Goal: Transaction & Acquisition: Purchase product/service

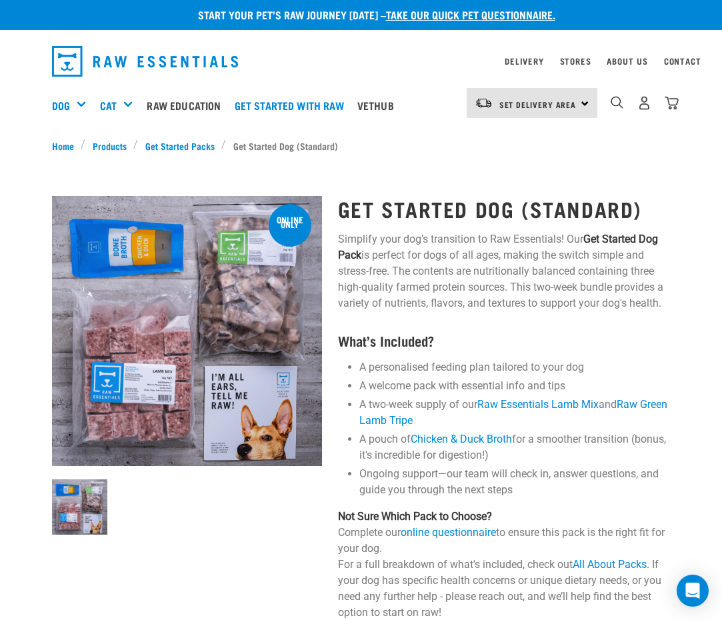
click at [596, 398] on link "Raw Green Lamb Tripe" at bounding box center [513, 412] width 308 height 29
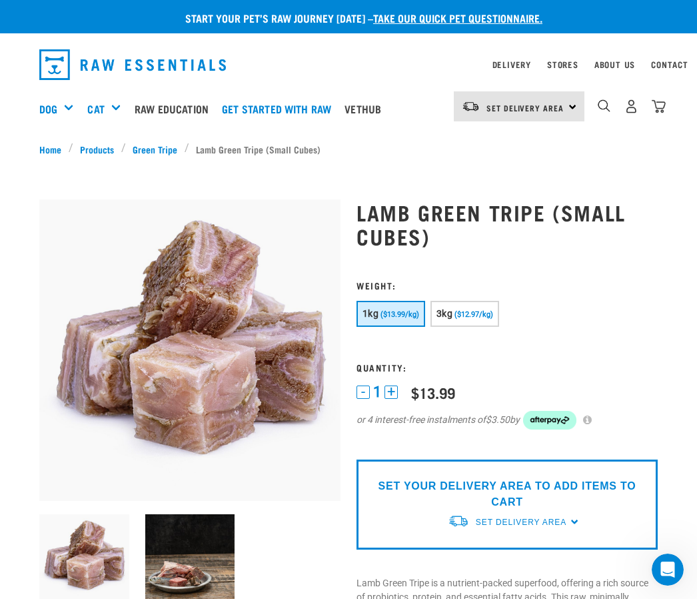
click at [0, 0] on div "Get Started Packs" at bounding box center [0, 0] width 0 height 0
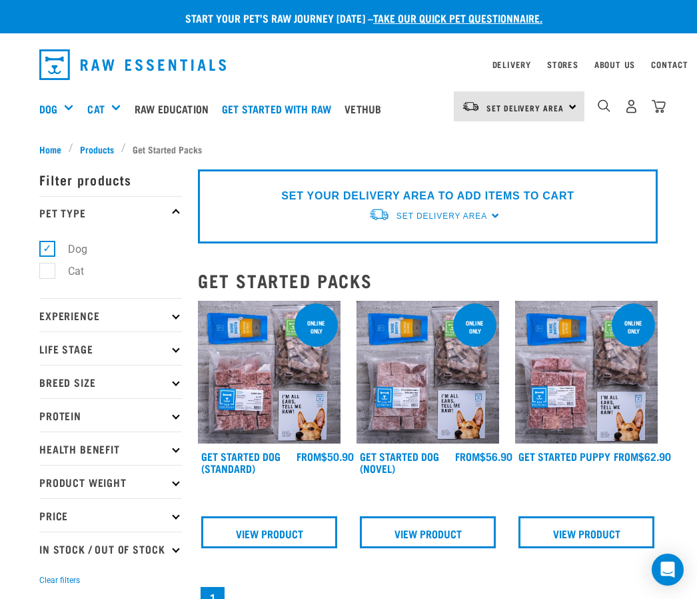
scroll to position [0, 9]
click at [684, 65] on link "Contact" at bounding box center [669, 64] width 37 height 5
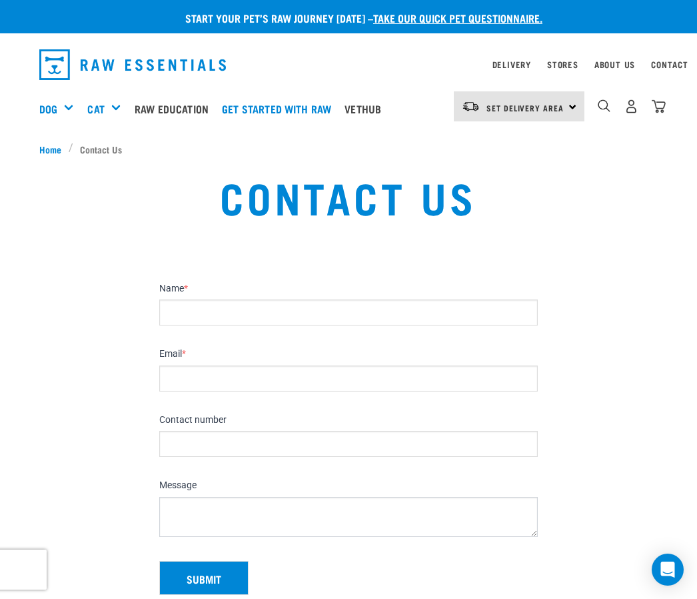
click at [316, 109] on link "Get started with Raw" at bounding box center [280, 108] width 123 height 53
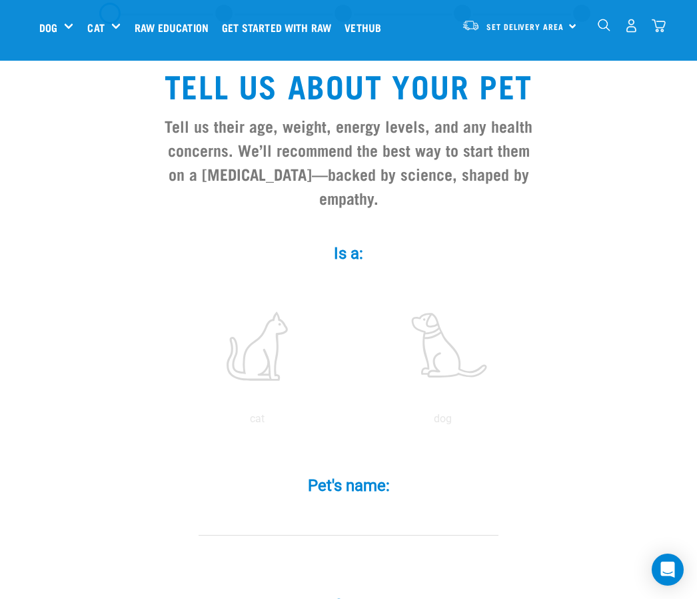
scroll to position [63, 0]
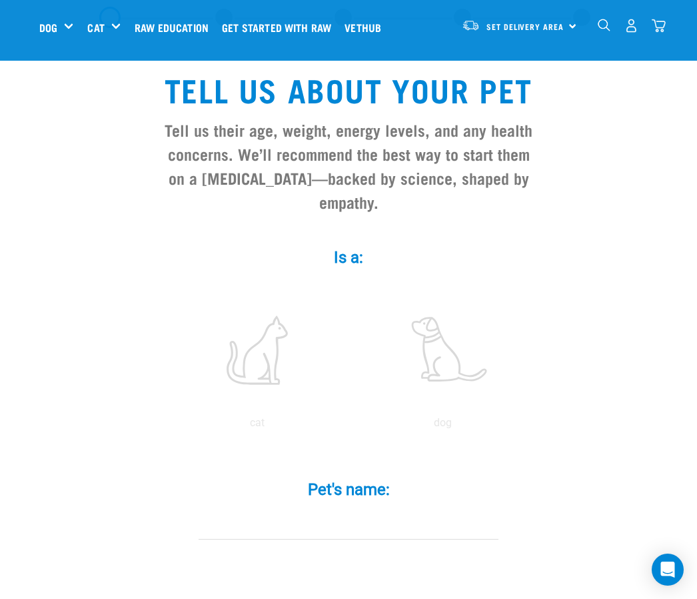
click at [458, 373] on label at bounding box center [443, 349] width 180 height 113
click at [350, 426] on input "radio" at bounding box center [350, 426] width 0 height 0
radio input "true"
click at [222, 539] on input "Pet's name: *" at bounding box center [349, 524] width 300 height 30
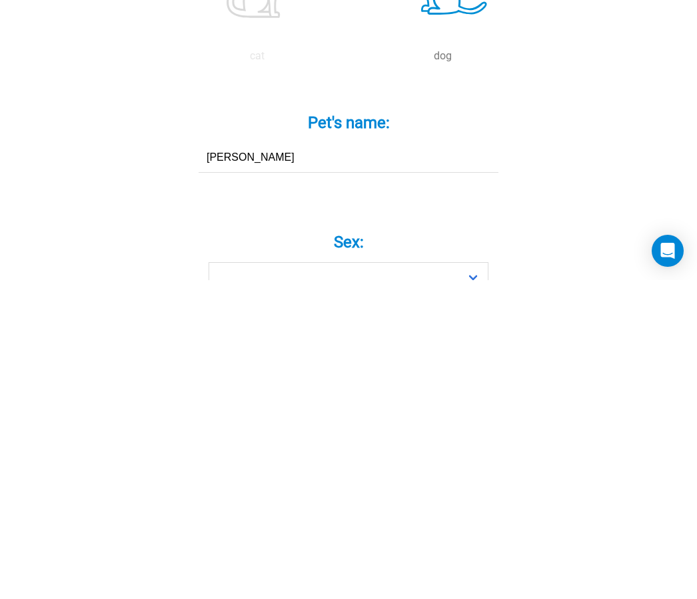
type input "Millie"
click at [476, 581] on select "Boy Girl" at bounding box center [349, 596] width 280 height 30
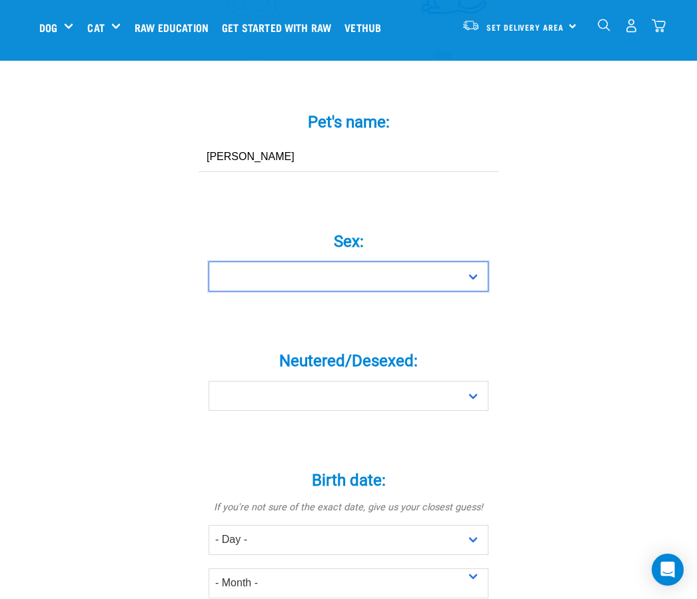
select select "girl"
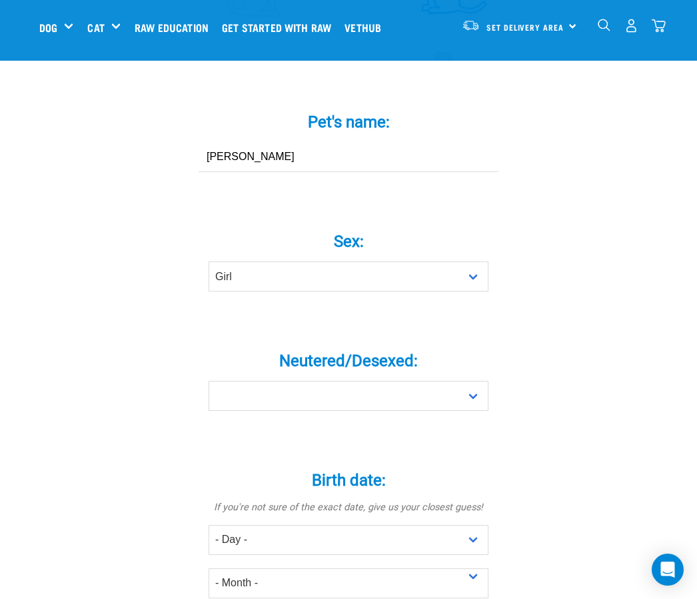
click at [484, 411] on select "Yes No" at bounding box center [349, 396] width 280 height 30
select select "yes"
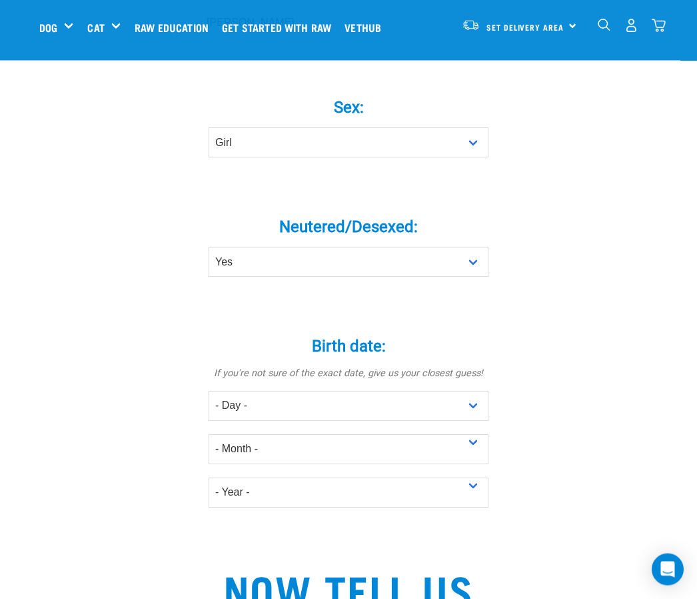
click at [479, 419] on select "- Day - 1 2 3 4 5 6 7 8 9 10 11 12 13 14 15 16 17 18 19 20 21 22 23 24 25 26 27" at bounding box center [349, 406] width 280 height 30
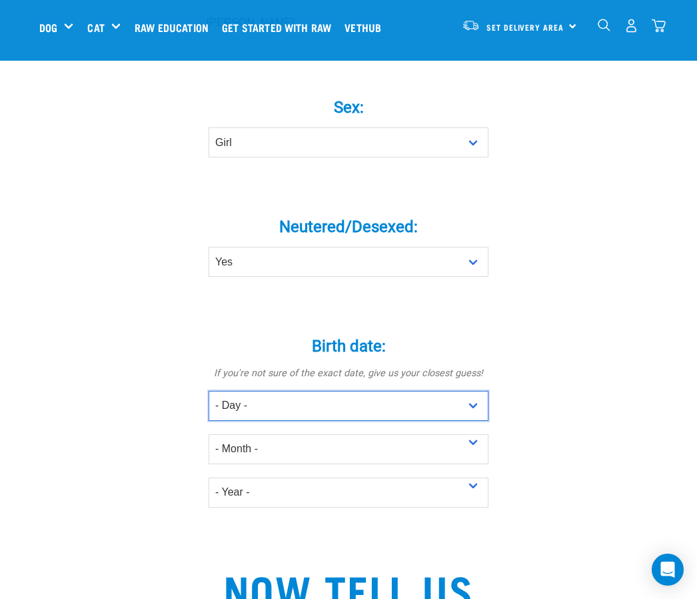
select select "1"
click at [477, 461] on select "- Month - January February March April May June July August September October N…" at bounding box center [349, 449] width 280 height 30
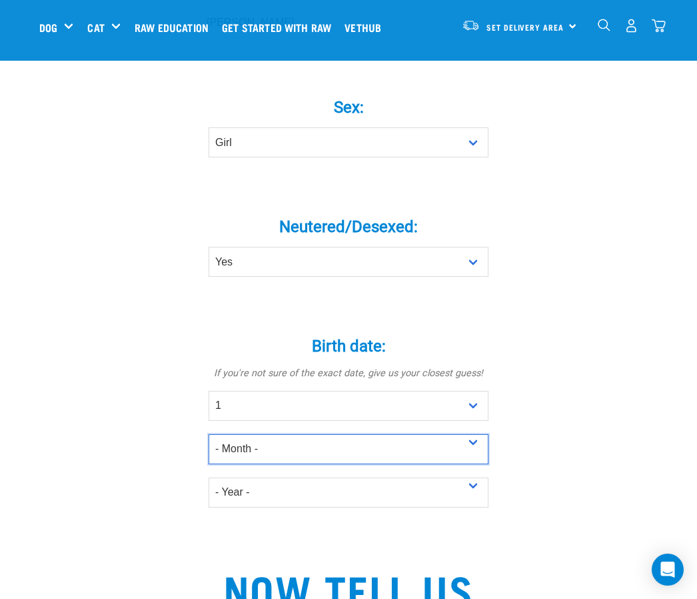
select select "September"
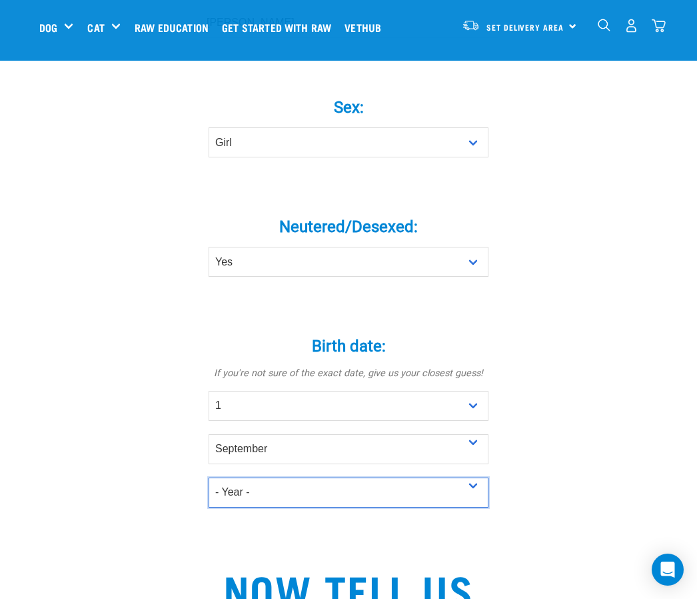
click at [480, 506] on select "- Year - 2025 2024 2023 2022 2021 2020 2019 2018 2017 2016 2015 2014 2013 2012" at bounding box center [349, 492] width 280 height 30
select select "2022"
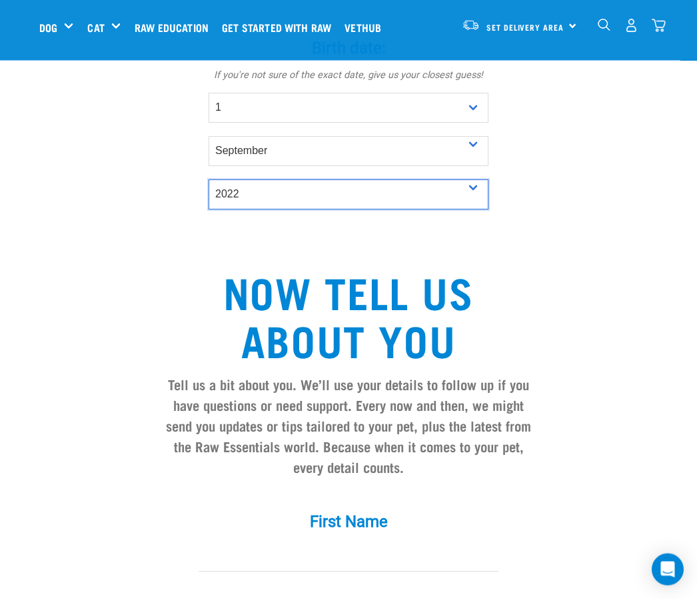
scroll to position [861, 0]
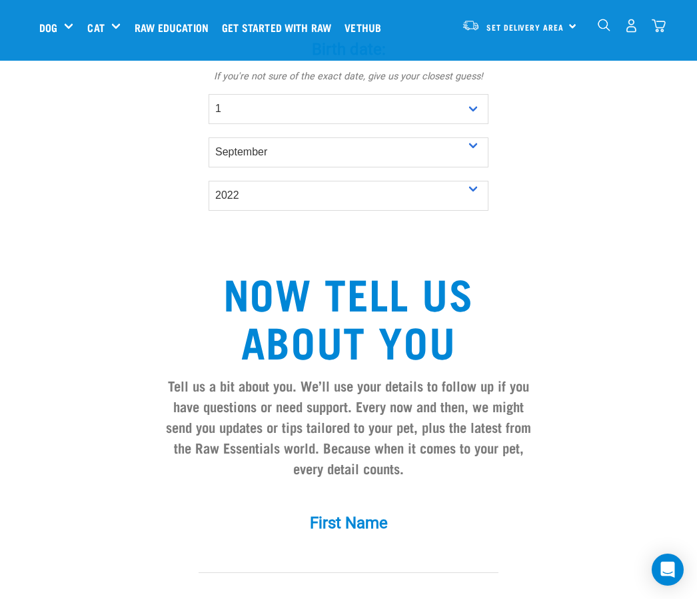
click at [275, 564] on input "First Name *" at bounding box center [349, 558] width 300 height 30
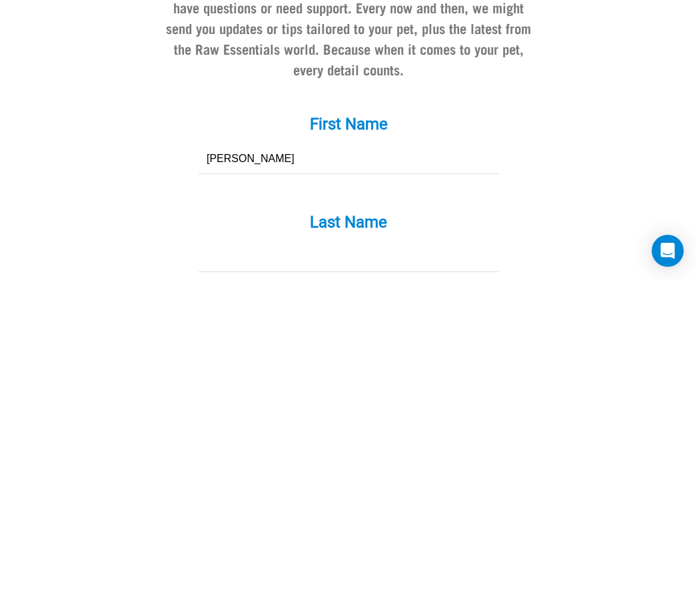
type input "Annie"
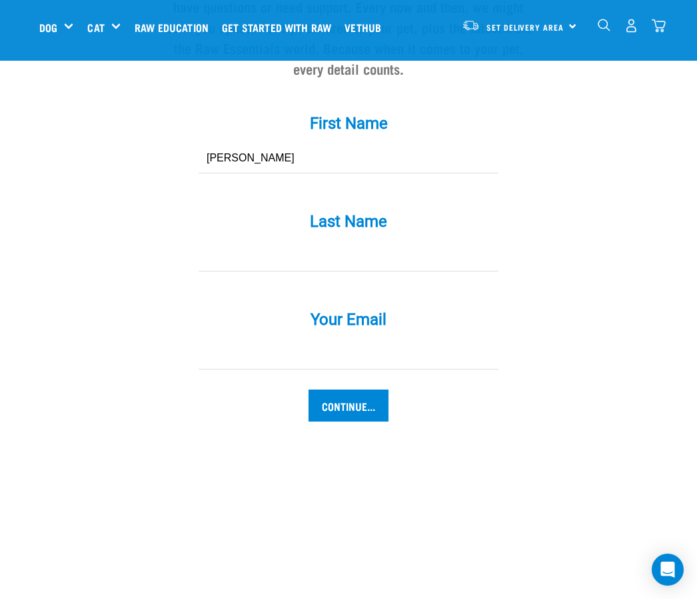
click at [228, 271] on input "Last Name *" at bounding box center [349, 256] width 300 height 30
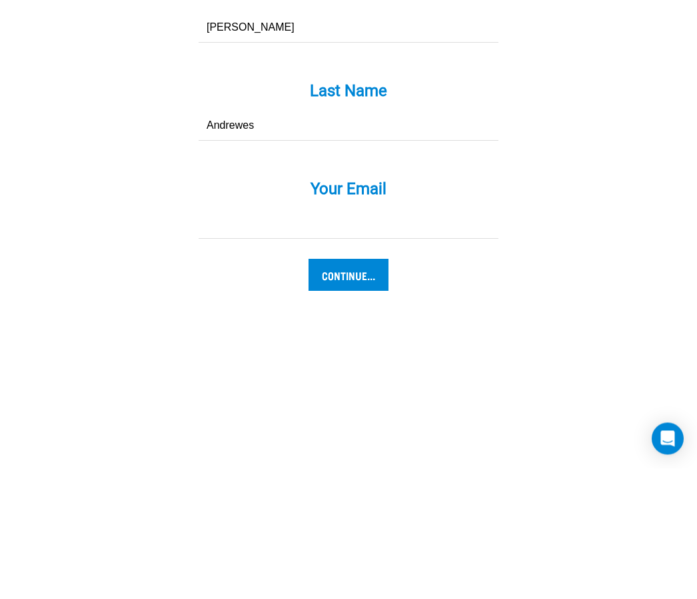
type input "Andrewes"
click at [217, 340] on input "Your Email *" at bounding box center [349, 355] width 300 height 30
type input "annieandrewes@hotmail.com"
click at [366, 390] on input "Continue..." at bounding box center [349, 406] width 80 height 32
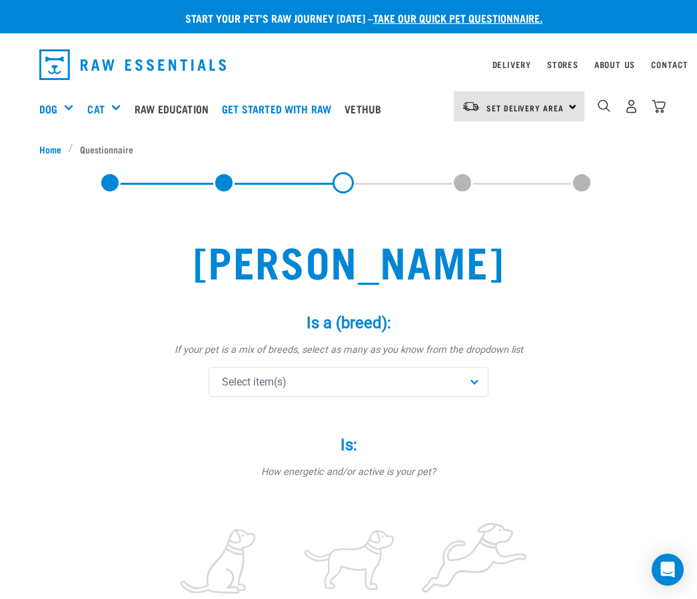
click at [474, 381] on div "Select item(s)" at bounding box center [349, 382] width 280 height 30
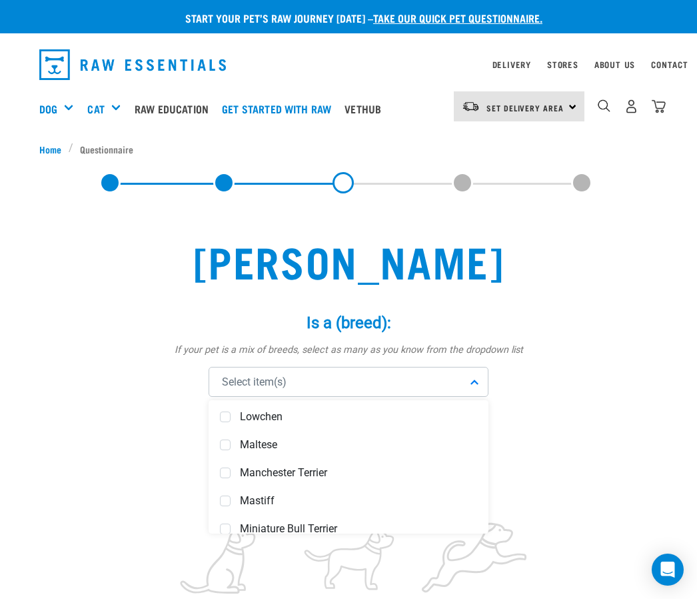
scroll to position [3421, 0]
click at [235, 449] on div "Maltese" at bounding box center [348, 442] width 273 height 28
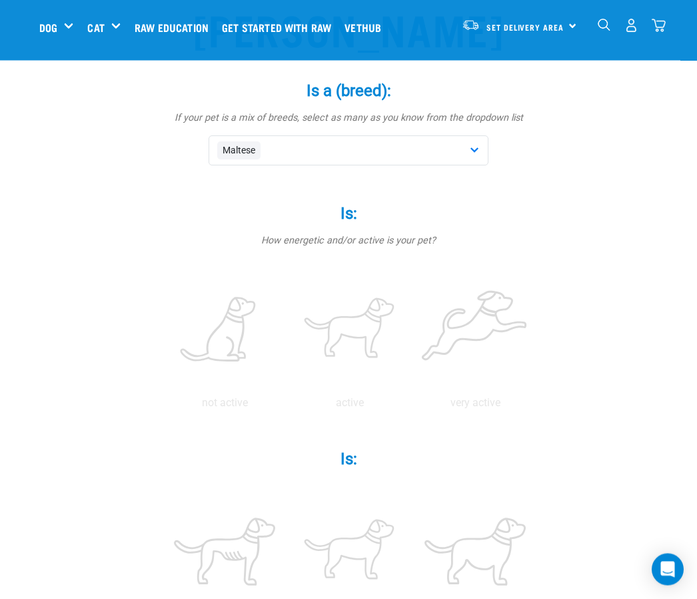
scroll to position [130, 0]
click at [415, 387] on label at bounding box center [475, 329] width 120 height 113
click at [413, 406] on input "radio" at bounding box center [413, 406] width 0 height 0
radio input "true"
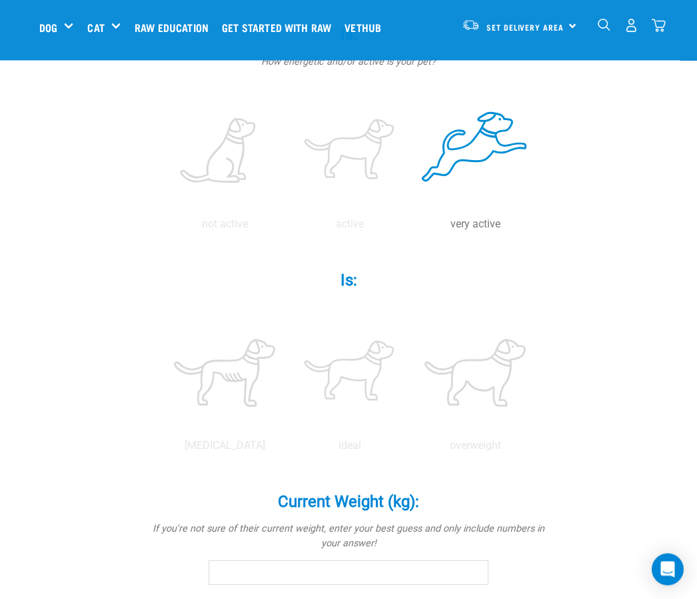
scroll to position [305, 0]
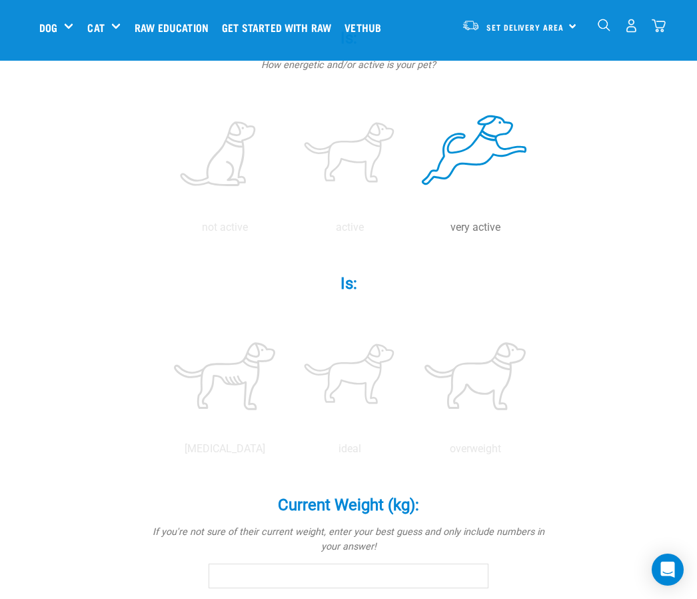
click at [410, 433] on label at bounding box center [350, 375] width 120 height 113
click at [287, 452] on input "radio" at bounding box center [287, 452] width 0 height 0
radio input "true"
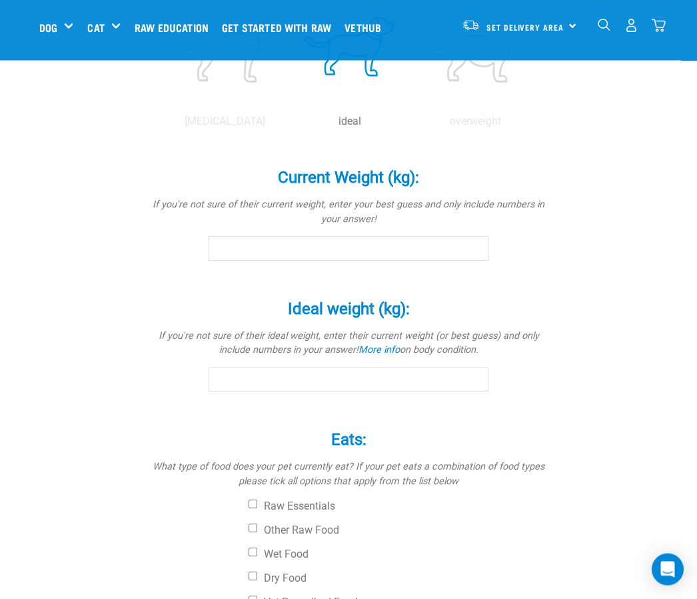
click at [242, 261] on input "Current Weight (kg): *" at bounding box center [349, 249] width 280 height 24
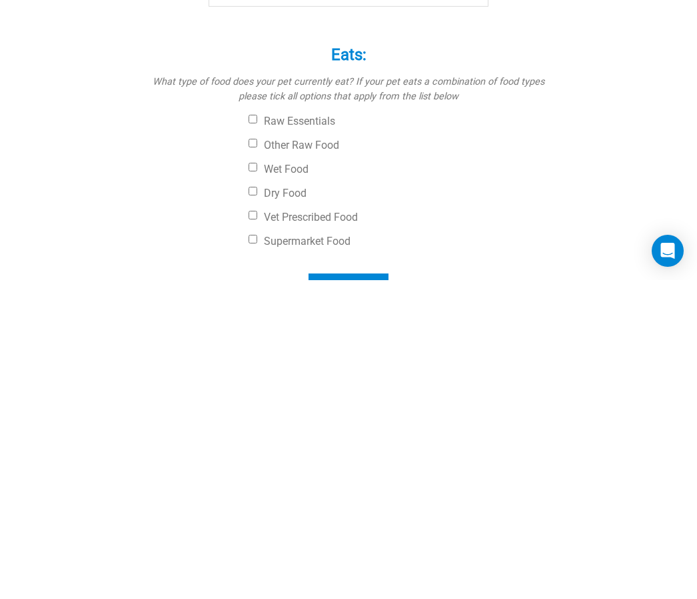
type input "5"
click at [250, 301] on input "Ideal weight (kg): *" at bounding box center [349, 313] width 280 height 24
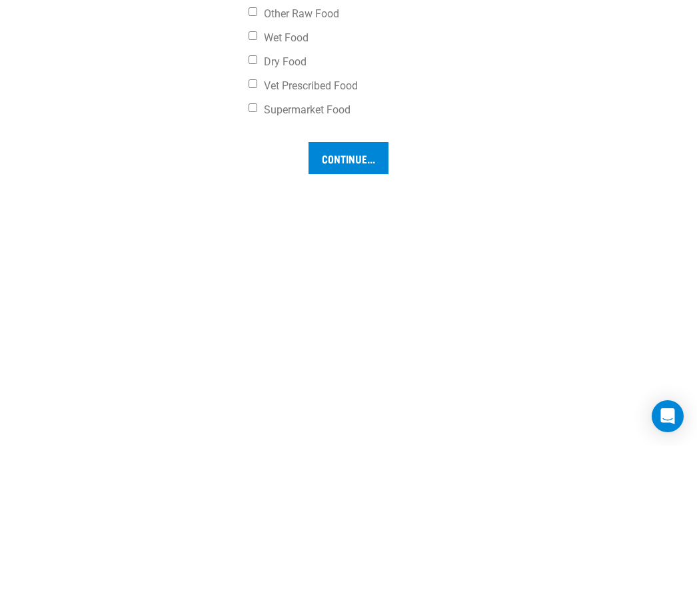
scroll to position [996, 0]
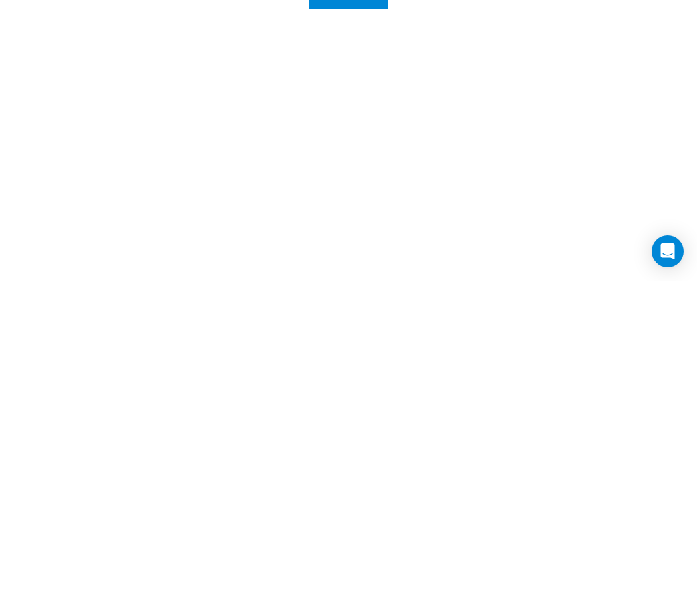
type input "5"
click at [257, 256] on input "Supermarket Food" at bounding box center [253, 260] width 9 height 9
checkbox input "true"
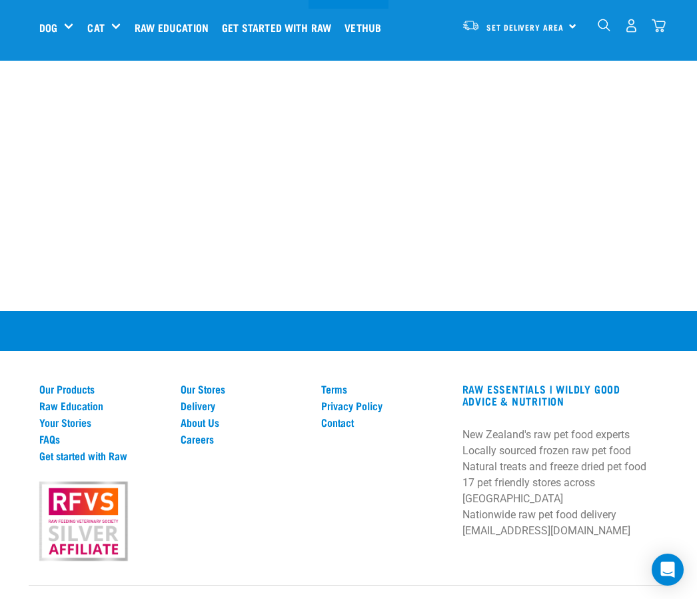
checkbox input "false"
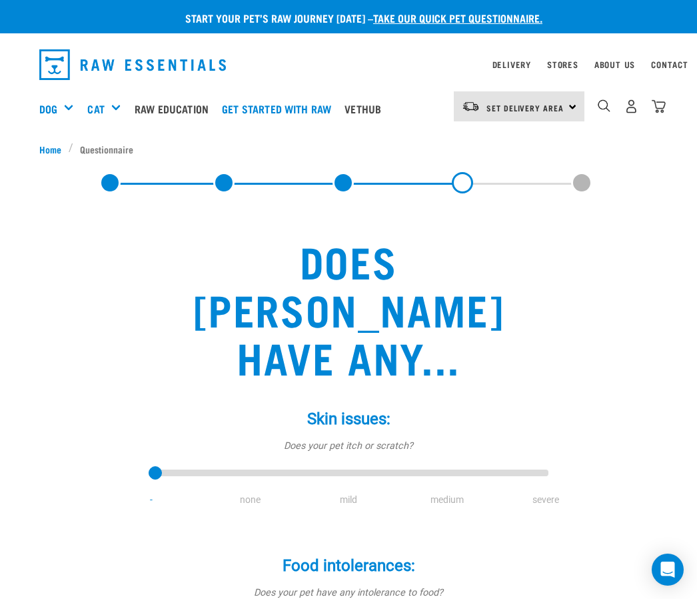
type input "1"
click at [247, 463] on input "range" at bounding box center [349, 472] width 400 height 19
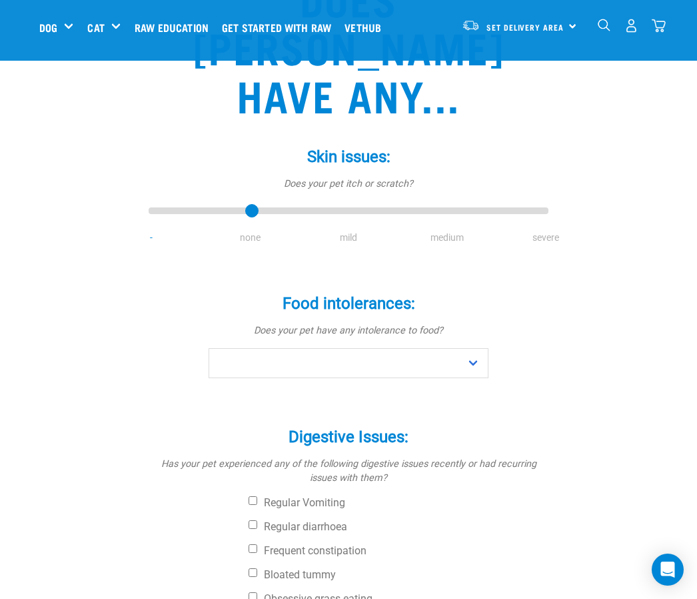
scroll to position [163, 0]
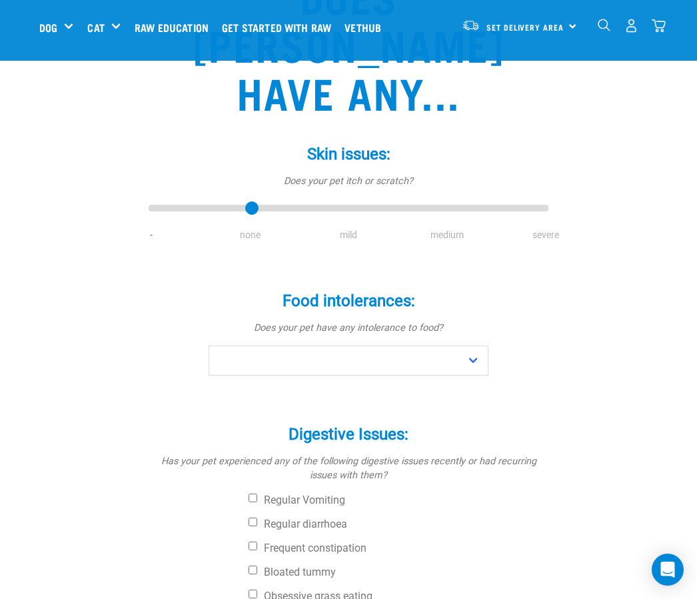
click at [483, 345] on select "No Yes" at bounding box center [349, 360] width 280 height 30
click at [694, 598] on div "Start your pet’s raw journey [DATE] – take our quick pet questionnaire. Deliver…" at bounding box center [348, 388] width 697 height 1103
click at [486, 345] on select "No Yes" at bounding box center [349, 360] width 280 height 30
select select "no"
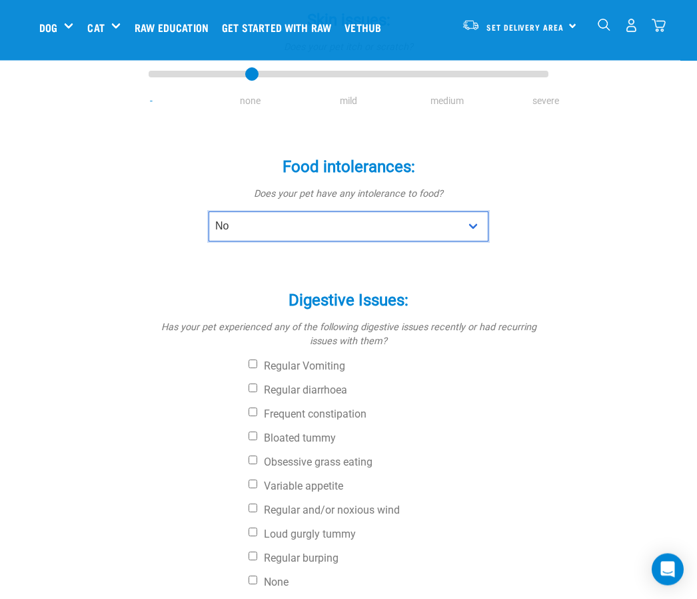
scroll to position [297, 0]
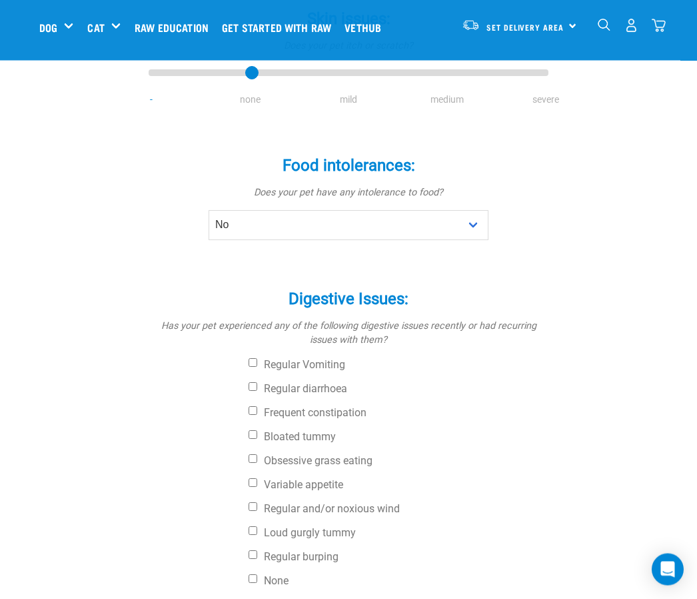
click at [257, 575] on input "None" at bounding box center [253, 579] width 9 height 9
checkbox input "true"
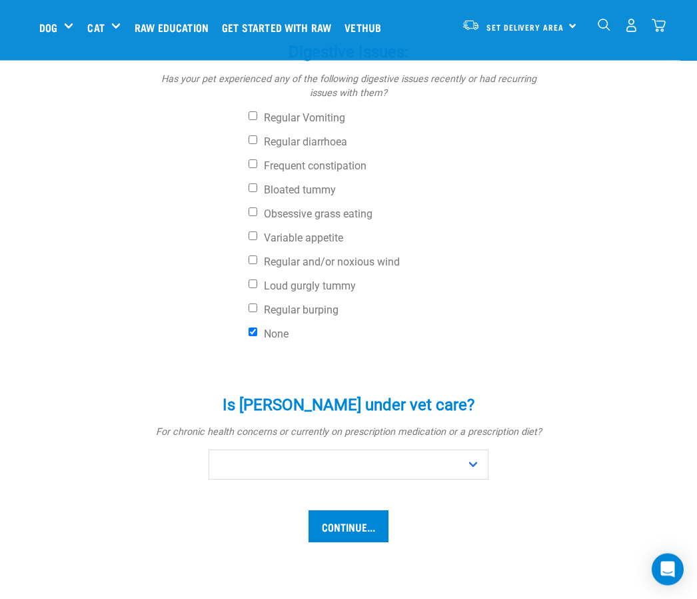
scroll to position [543, 0]
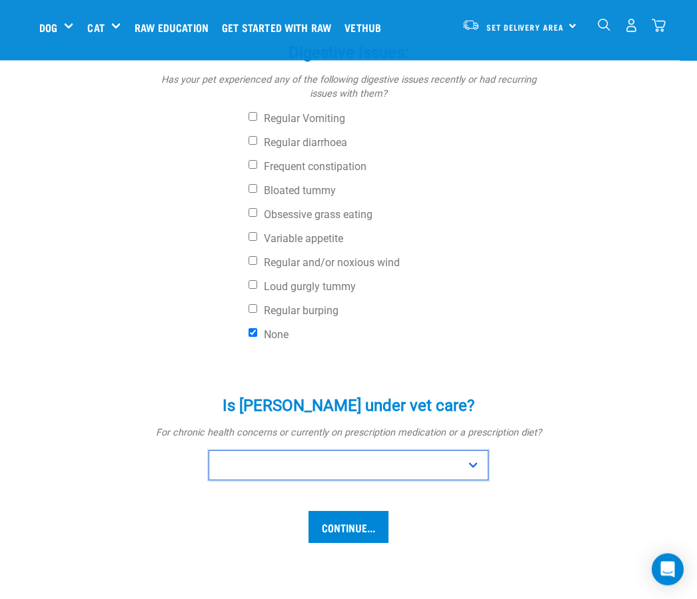
click at [479, 451] on select "No Yes" at bounding box center [349, 466] width 280 height 30
select select "yes"
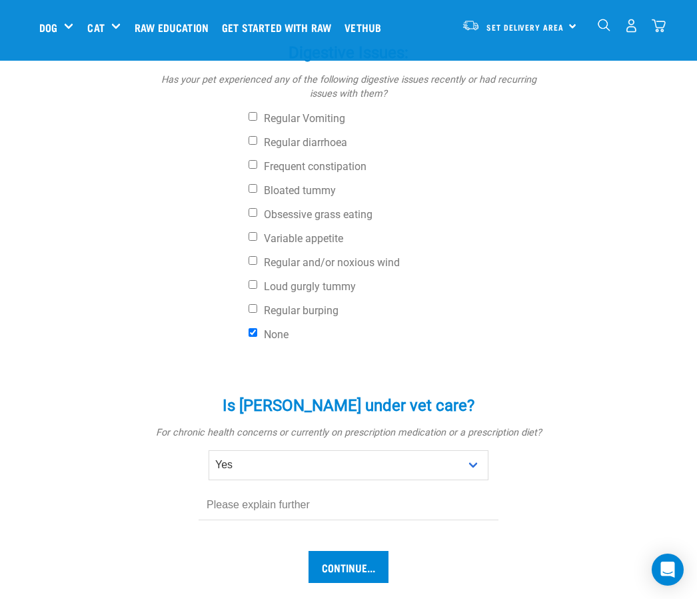
click at [367, 551] on input "Continue..." at bounding box center [349, 567] width 80 height 32
click at [359, 551] on input "Continue..." at bounding box center [349, 567] width 80 height 32
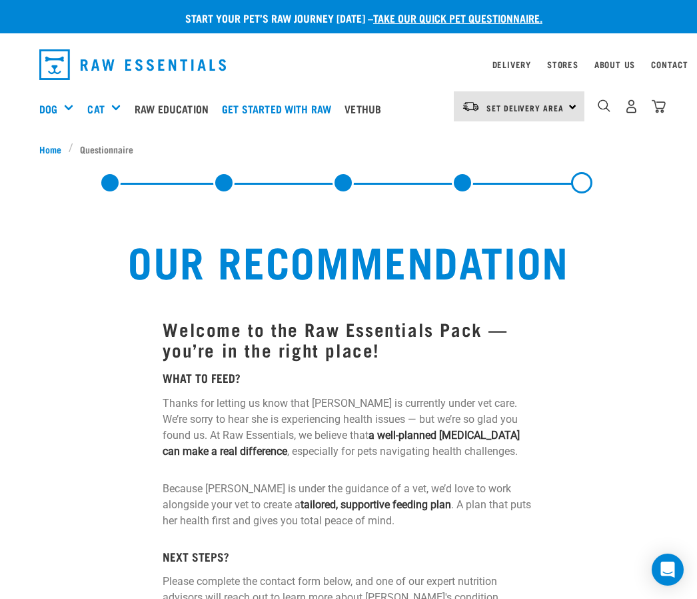
scroll to position [0, 6]
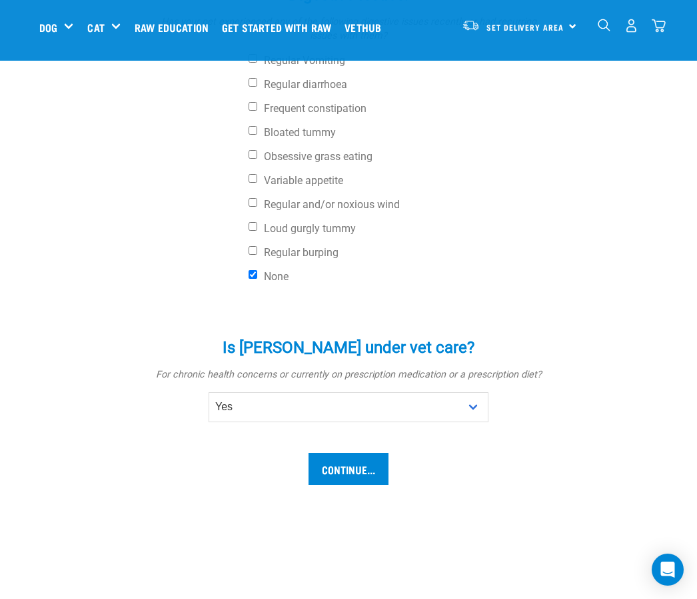
click at [477, 392] on select "No Yes" at bounding box center [349, 407] width 280 height 30
select select "no"
click at [359, 453] on input "Continue..." at bounding box center [349, 469] width 80 height 32
click at [355, 453] on input "Continue..." at bounding box center [349, 469] width 80 height 32
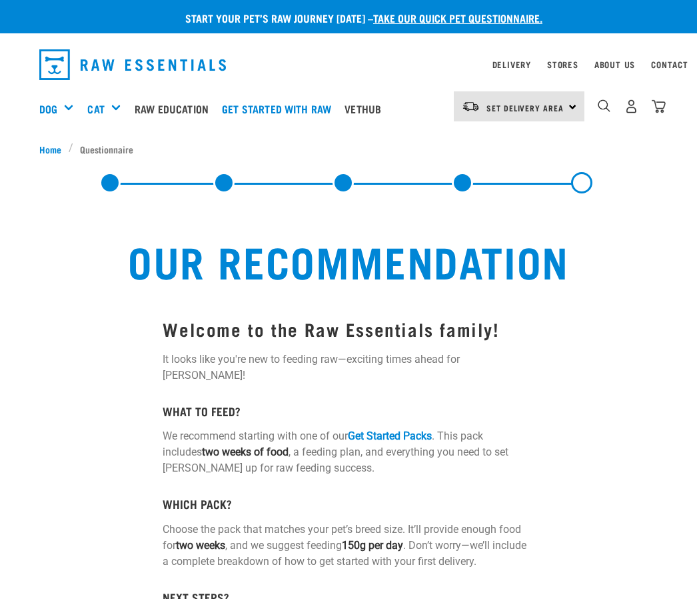
select select "19639"
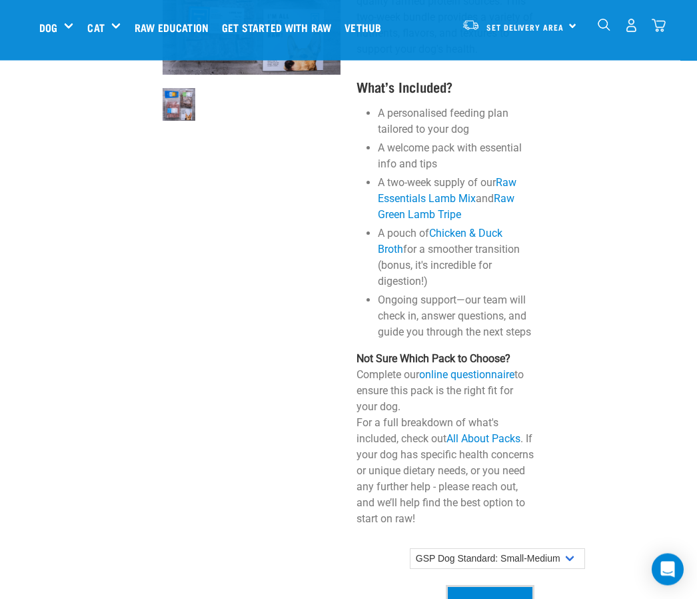
scroll to position [1014, 0]
click at [466, 369] on link "online questionnaire" at bounding box center [466, 375] width 95 height 13
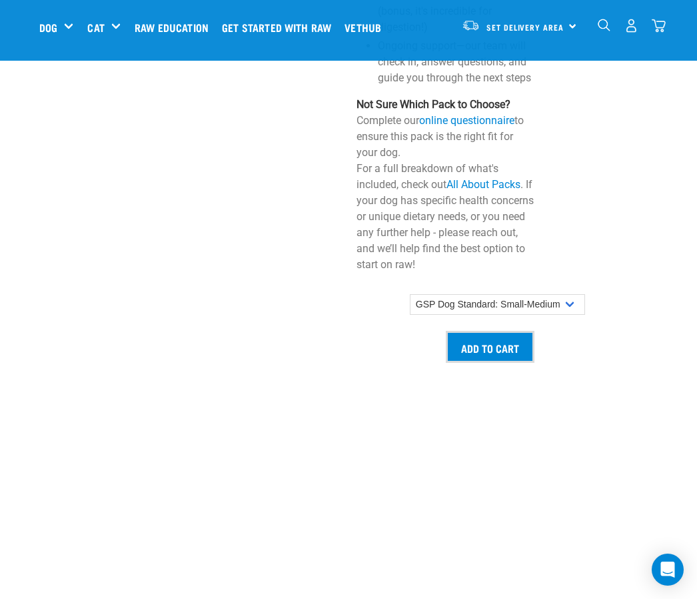
scroll to position [1274, 0]
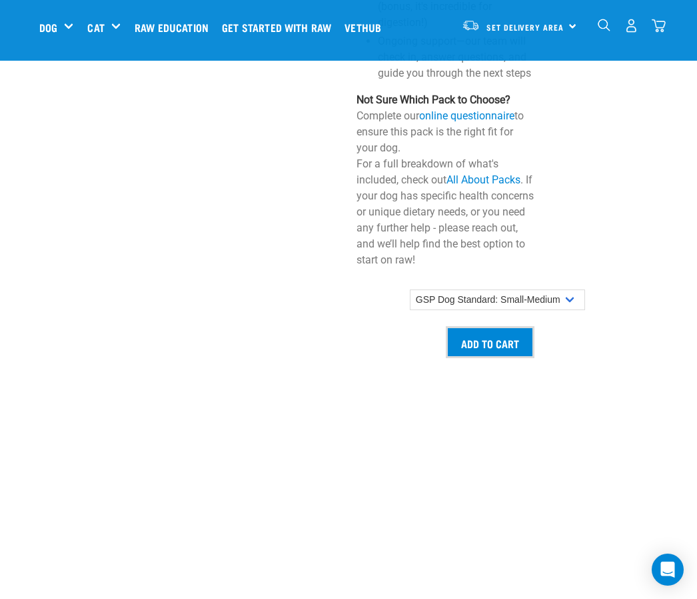
click at [503, 328] on input "Add to cart" at bounding box center [490, 342] width 89 height 32
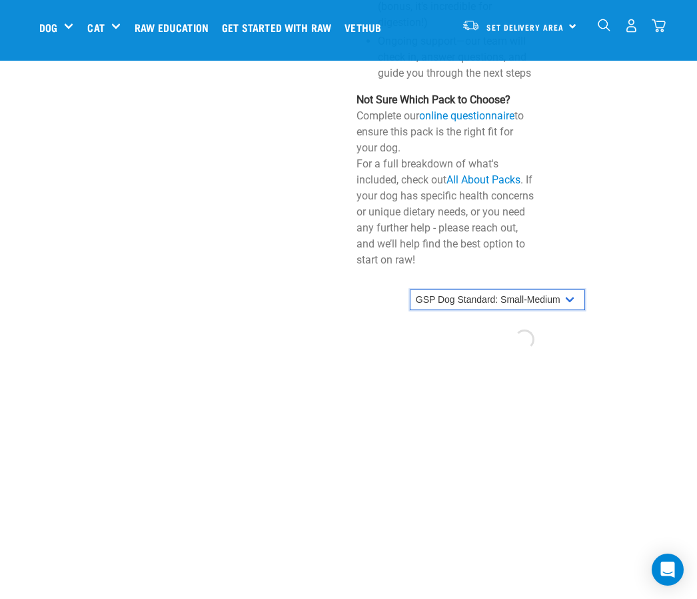
click at [576, 289] on select "GSP Dog Standard: Small GSP Dog Standard: Small-Medium GSP Dog Standard: Medium…" at bounding box center [497, 299] width 175 height 21
select select "19638"
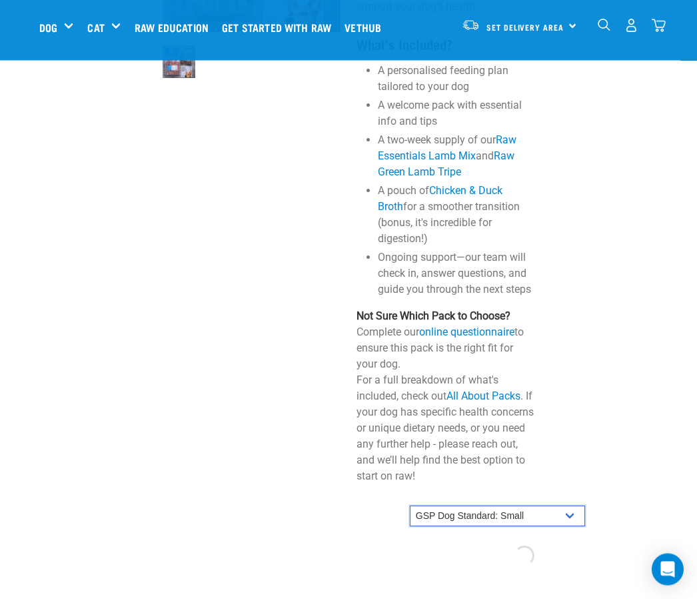
scroll to position [1058, 0]
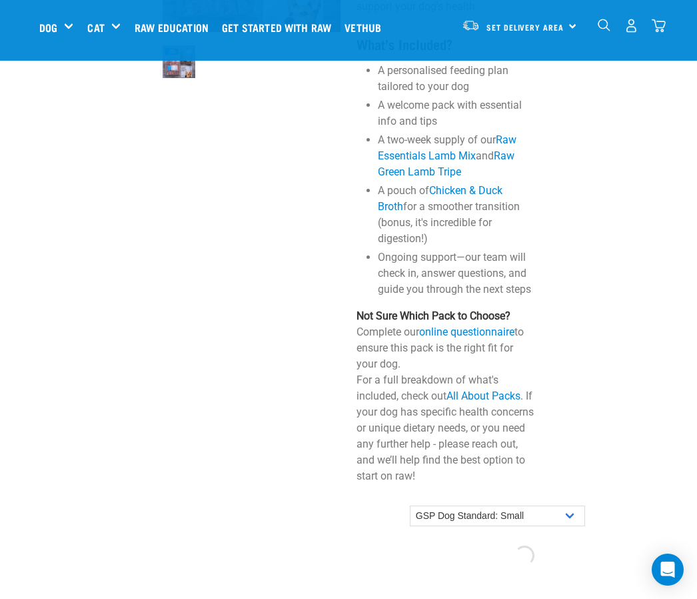
click at [492, 389] on link "All About Packs" at bounding box center [484, 395] width 74 height 13
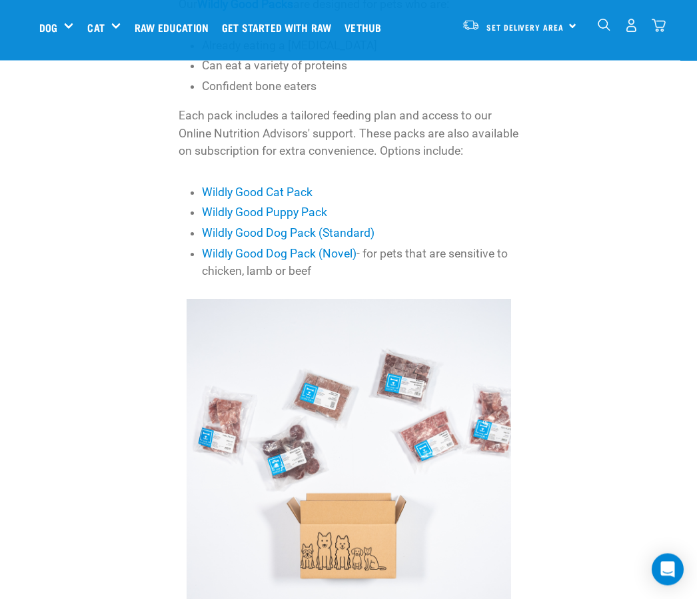
scroll to position [573, 0]
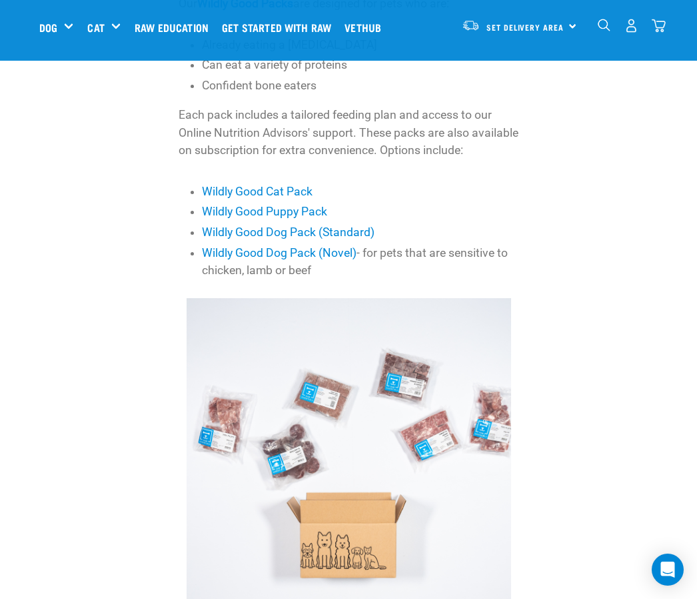
click at [320, 213] on link "Wildly Good Puppy Pack" at bounding box center [264, 211] width 125 height 13
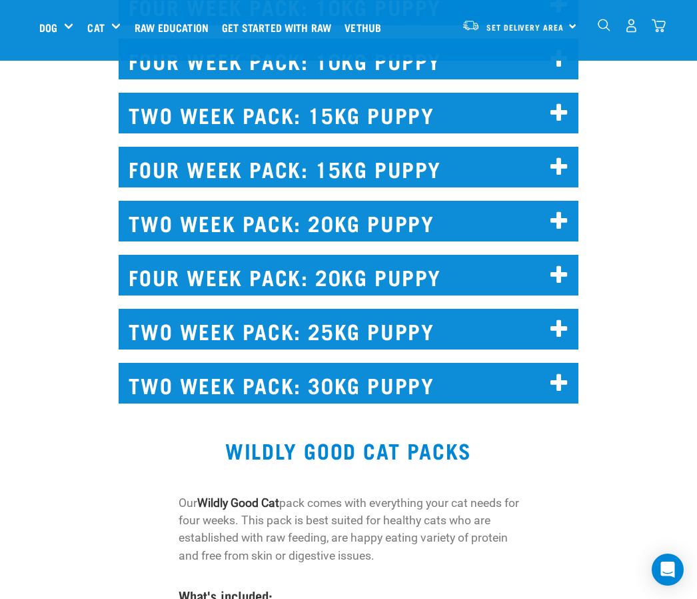
scroll to position [10123, 0]
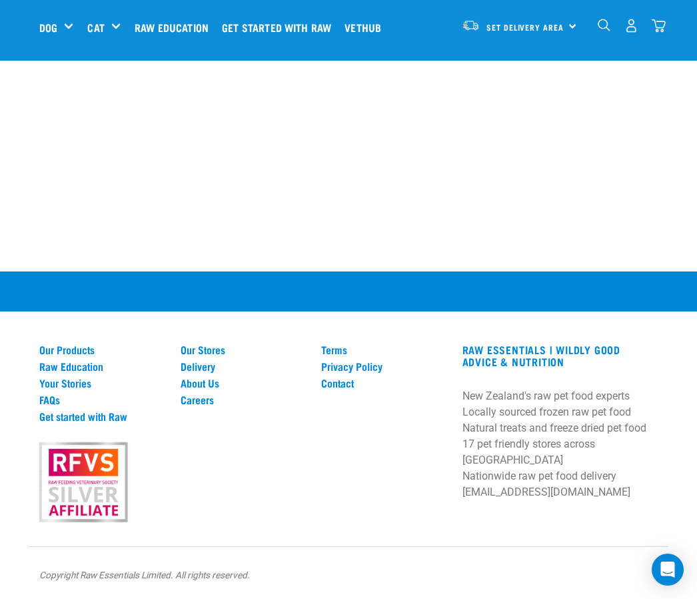
scroll to position [11368, 0]
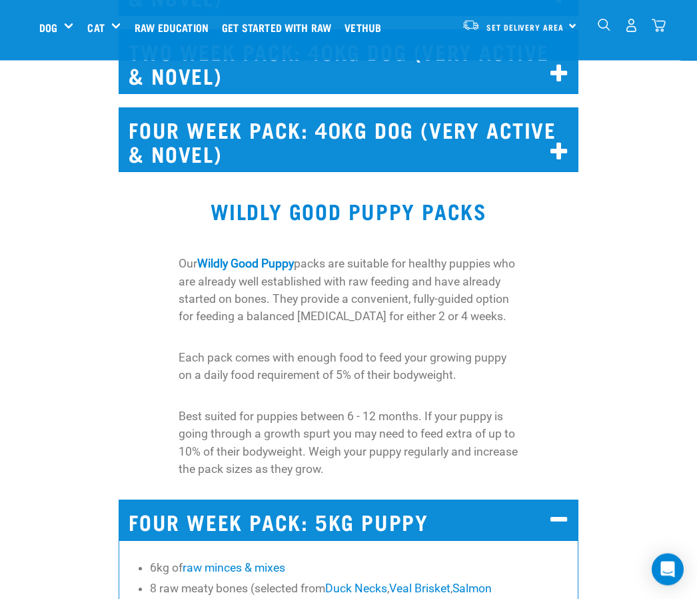
click at [658, 28] on img "dropdown navigation" at bounding box center [659, 26] width 14 height 14
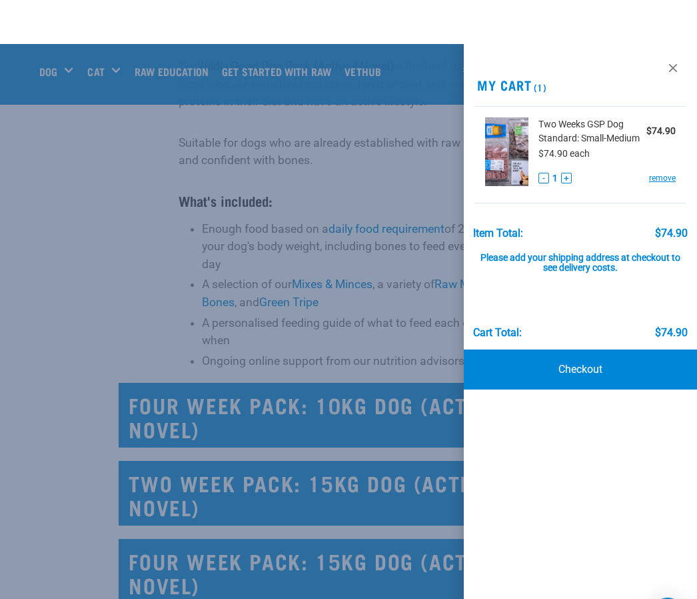
scroll to position [7171, 0]
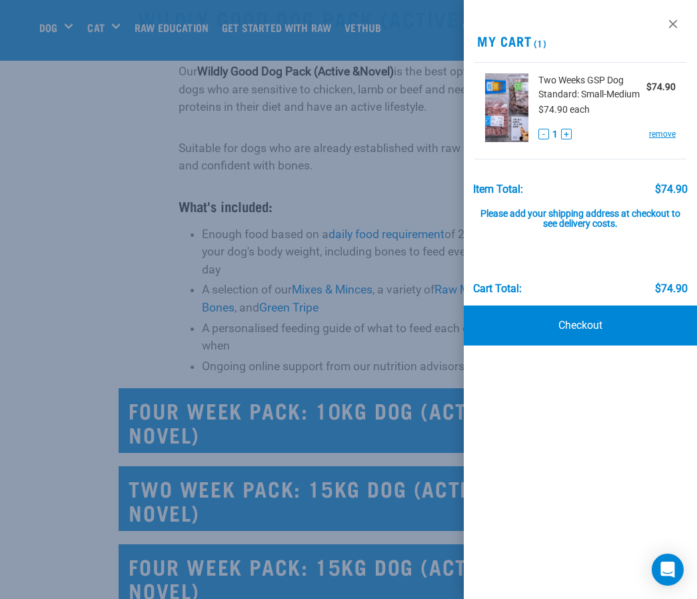
click at [582, 325] on link "Checkout" at bounding box center [580, 325] width 233 height 40
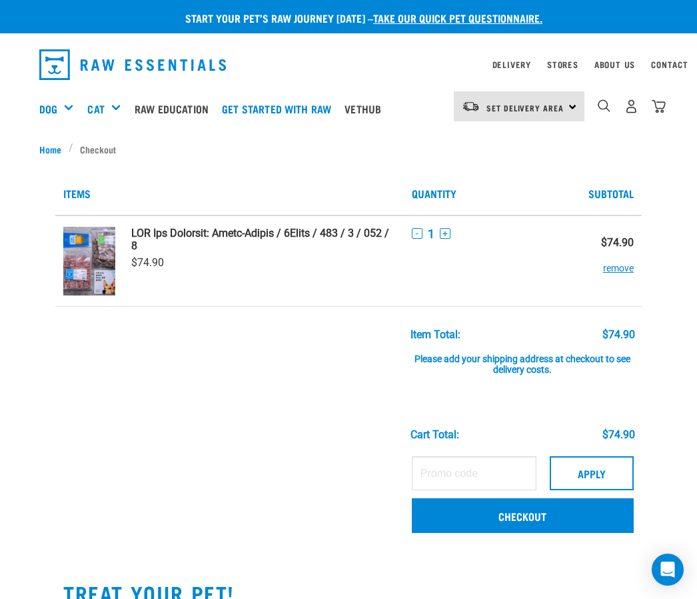
click at [572, 542] on td "Apply Checkout" at bounding box center [523, 496] width 238 height 94
click at [527, 517] on link "Checkout" at bounding box center [523, 515] width 222 height 35
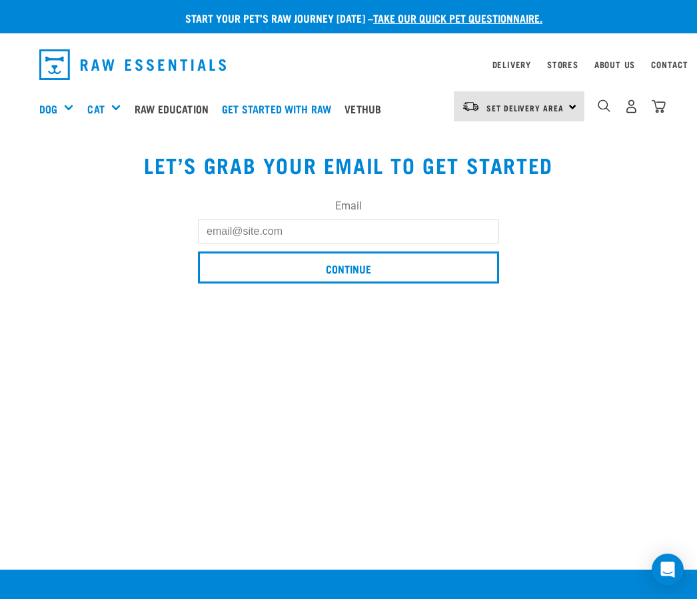
click at [216, 233] on input "Email" at bounding box center [348, 231] width 301 height 24
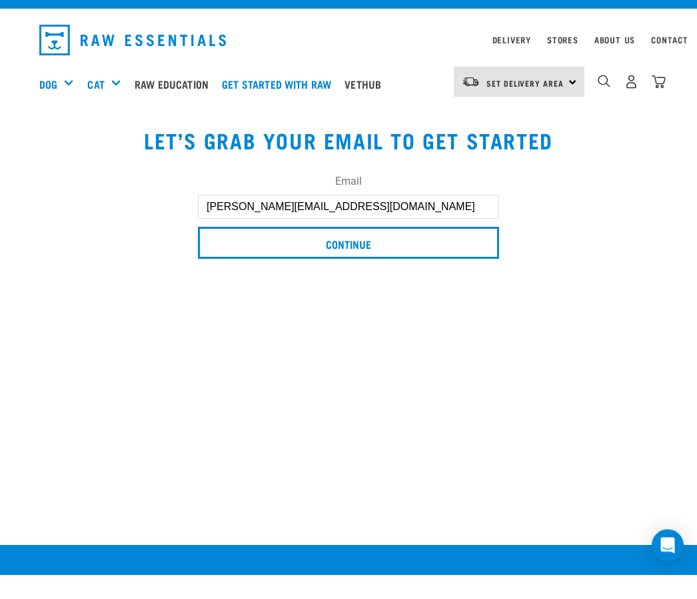
type input "[PERSON_NAME][EMAIL_ADDRESS][DOMAIN_NAME]"
click at [363, 251] on input "Continue" at bounding box center [348, 267] width 301 height 32
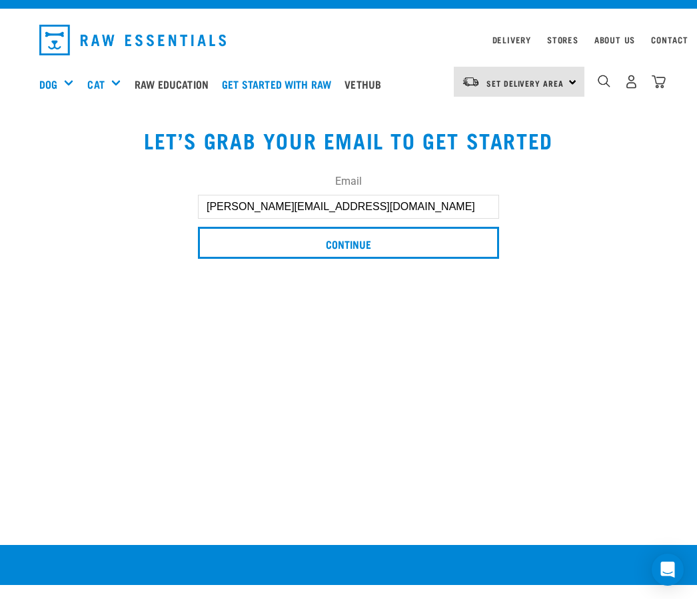
click at [532, 81] on span "Set Delivery Area" at bounding box center [525, 83] width 77 height 5
click at [515, 117] on link "[GEOGRAPHIC_DATA]" at bounding box center [518, 119] width 128 height 29
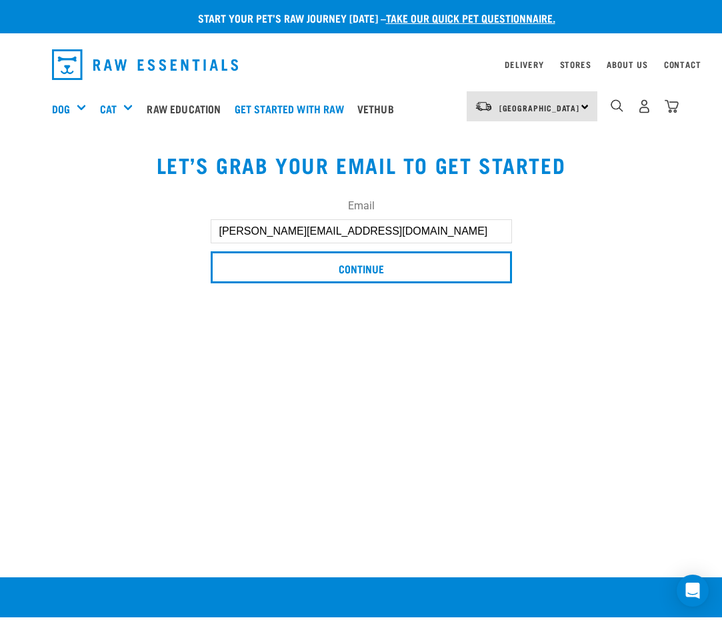
scroll to position [17, 0]
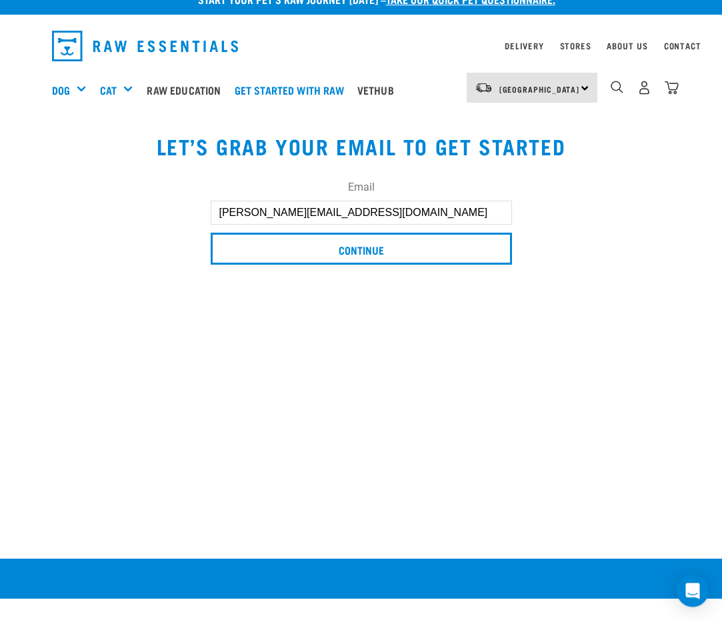
click at [359, 250] on input "Continue" at bounding box center [361, 249] width 301 height 32
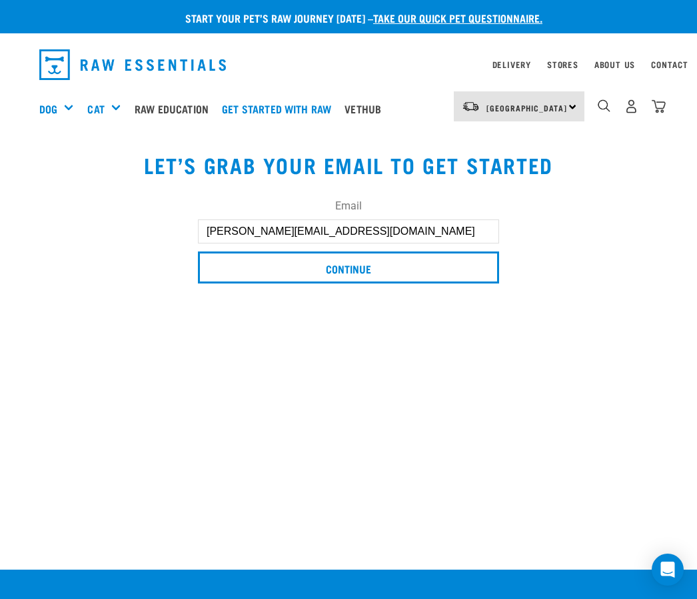
click at [295, 101] on link "Get started with Raw" at bounding box center [280, 108] width 123 height 53
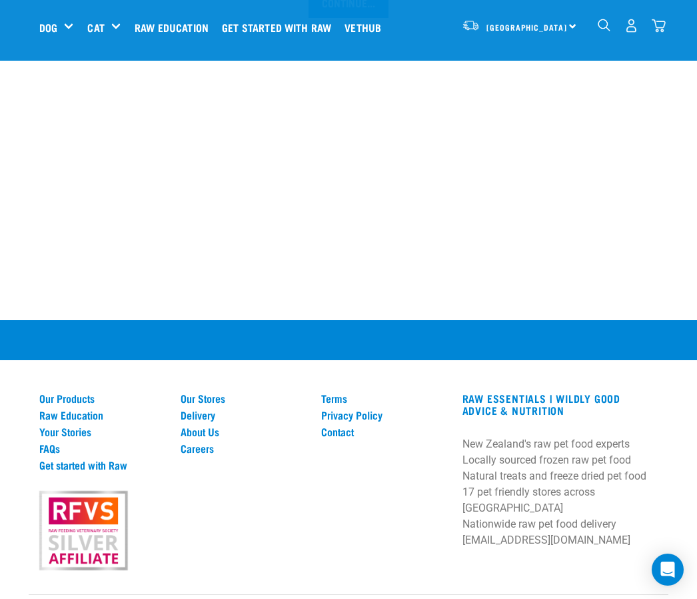
scroll to position [1665, 0]
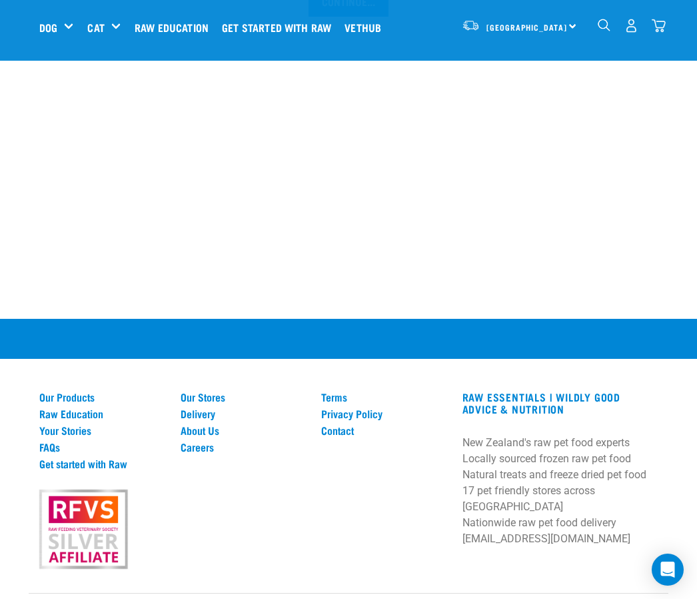
click at [225, 403] on link "Our Stores" at bounding box center [243, 397] width 125 height 12
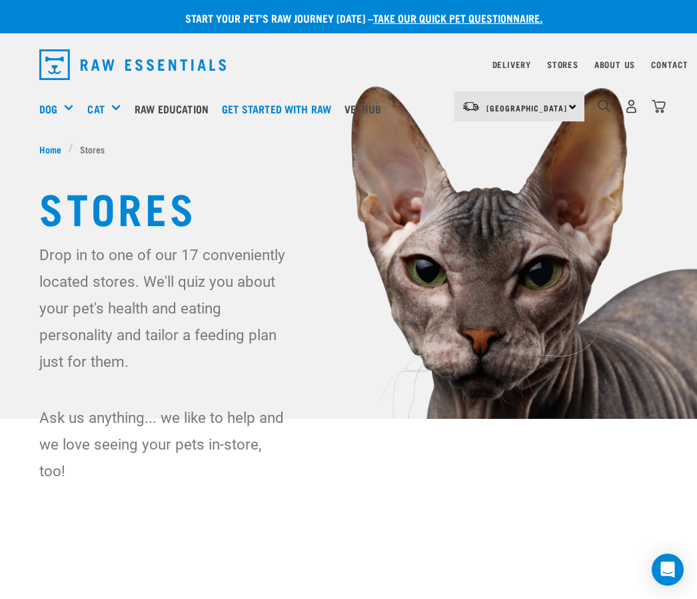
scroll to position [0, 9]
click at [677, 66] on link "Contact" at bounding box center [669, 64] width 37 height 5
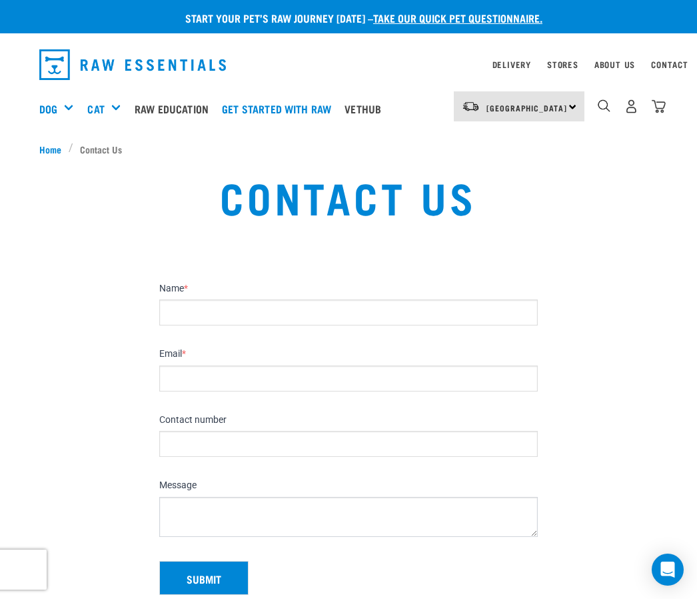
click at [569, 110] on div "[GEOGRAPHIC_DATA] [GEOGRAPHIC_DATA]" at bounding box center [519, 106] width 131 height 30
click at [530, 147] on link "[GEOGRAPHIC_DATA]" at bounding box center [518, 143] width 128 height 29
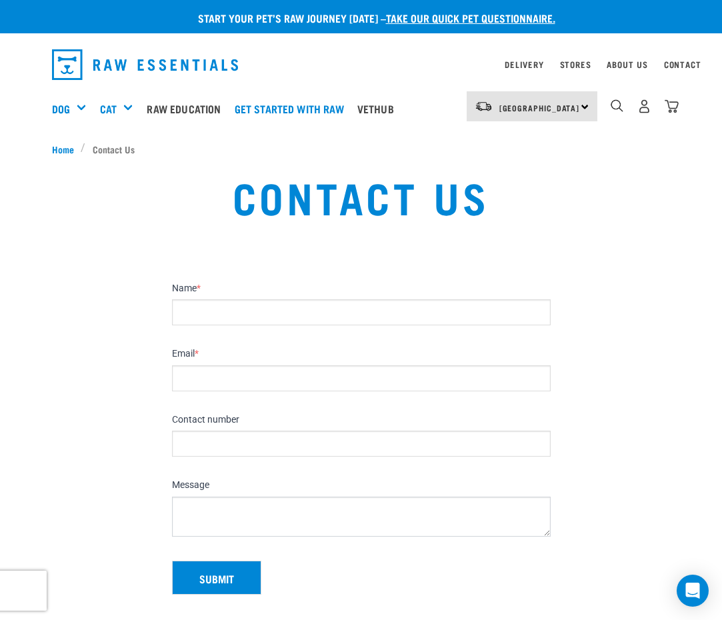
click at [701, 62] on link "Contact" at bounding box center [682, 64] width 37 height 5
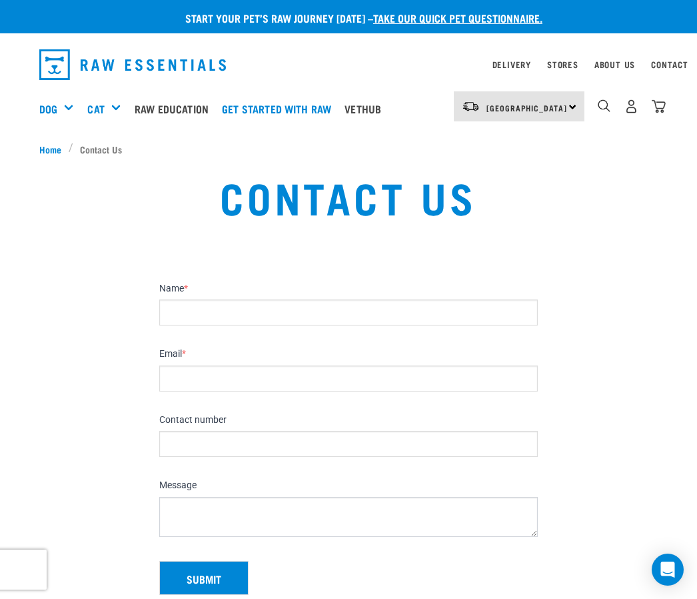
click at [578, 110] on div "[GEOGRAPHIC_DATA] [GEOGRAPHIC_DATA]" at bounding box center [519, 106] width 131 height 30
click at [529, 147] on link "[GEOGRAPHIC_DATA]" at bounding box center [518, 143] width 128 height 29
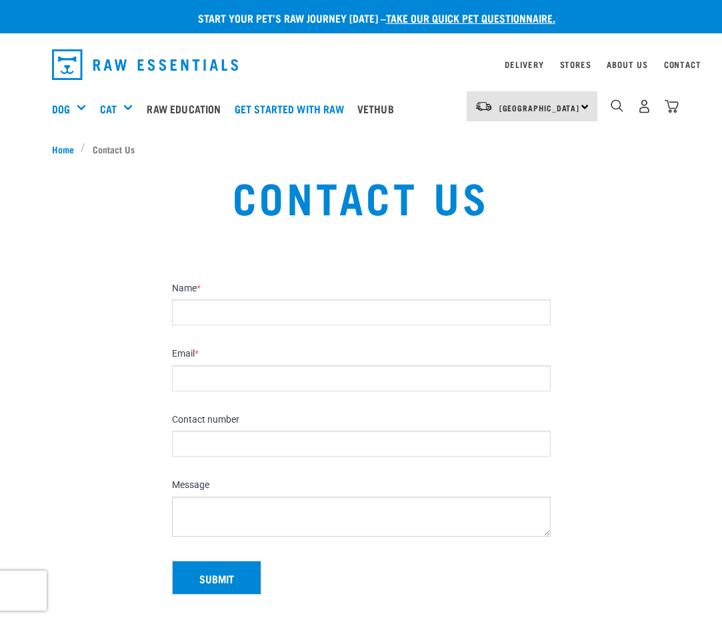
click at [533, 67] on link "Delivery" at bounding box center [524, 64] width 39 height 5
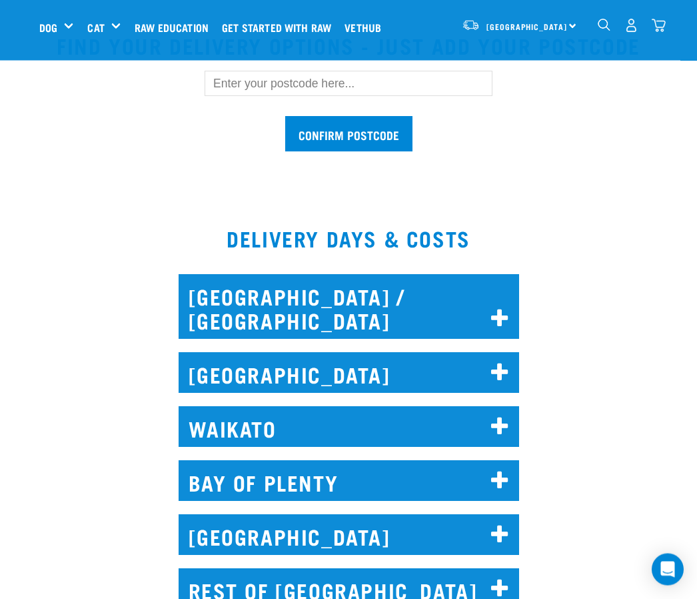
scroll to position [467, 0]
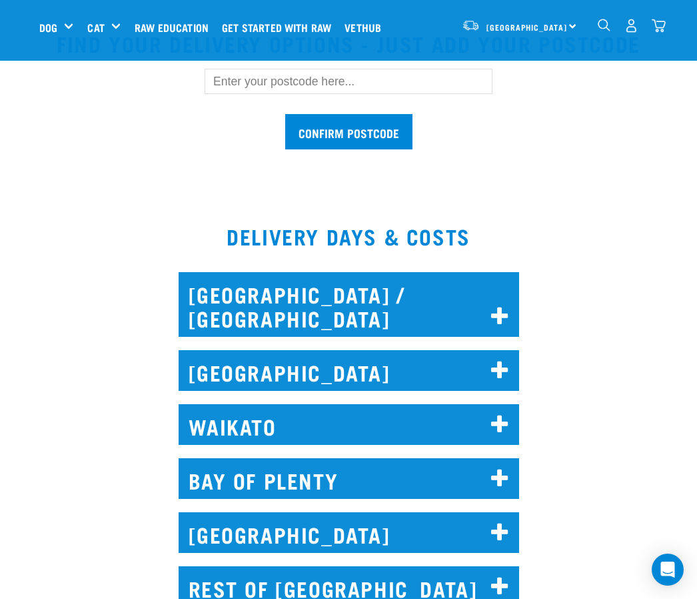
click at [499, 373] on icon at bounding box center [500, 370] width 18 height 21
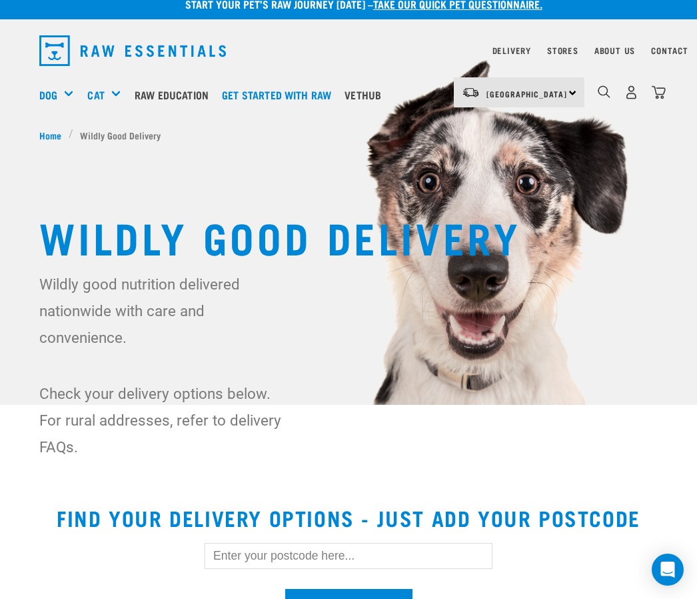
scroll to position [0, 0]
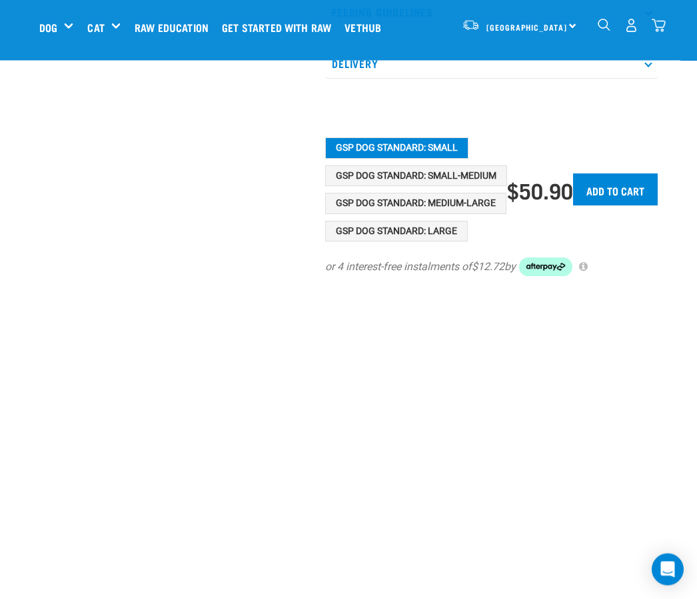
click at [625, 179] on input "Add to cart" at bounding box center [615, 190] width 85 height 32
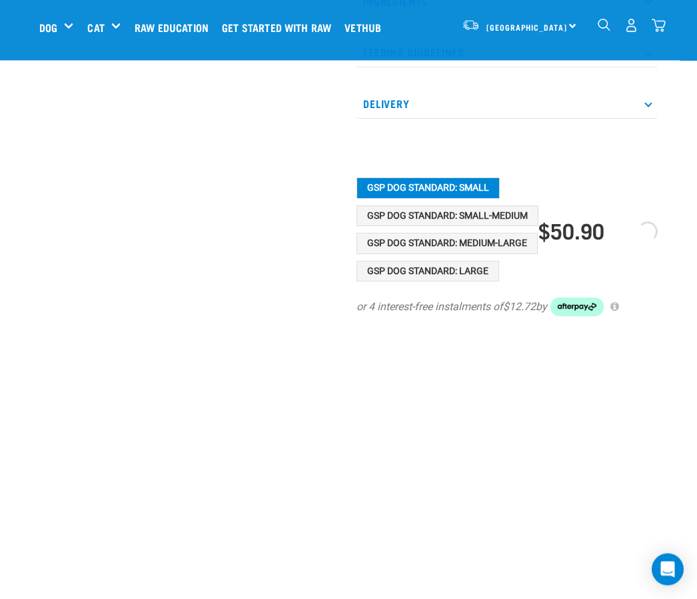
scroll to position [597, 0]
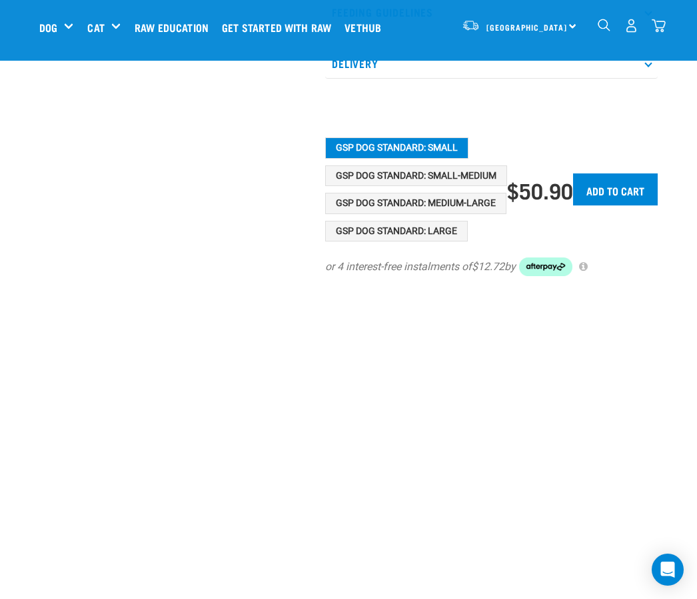
click at [624, 173] on input "Add to cart" at bounding box center [615, 189] width 85 height 32
click at [612, 181] on input "Add to cart" at bounding box center [615, 189] width 85 height 32
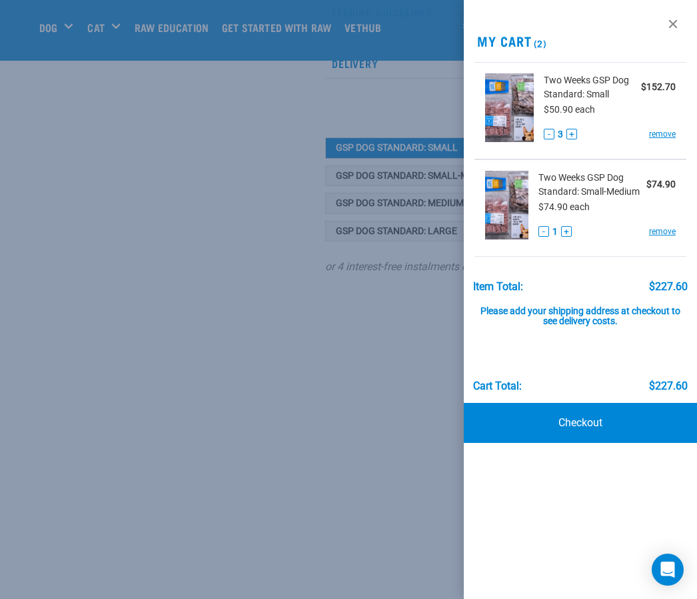
click at [674, 31] on link at bounding box center [673, 23] width 21 height 21
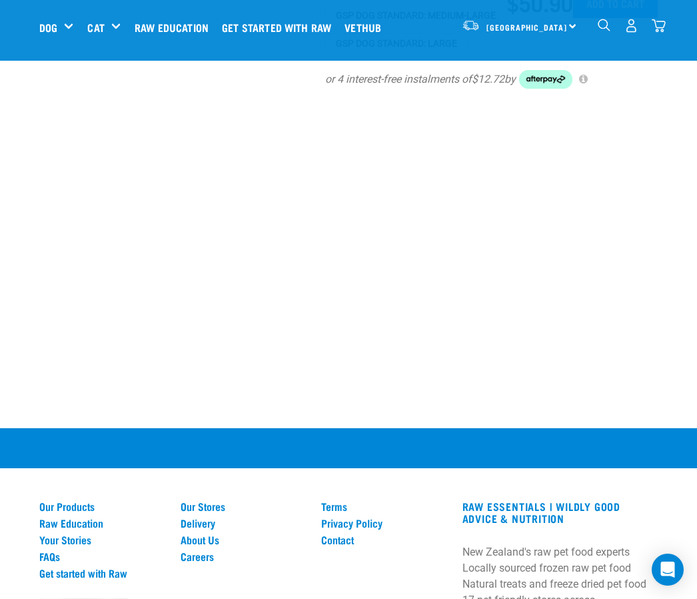
scroll to position [843, 0]
